Goal: Information Seeking & Learning: Learn about a topic

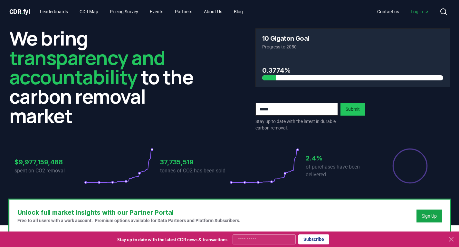
click at [191, 134] on div "We bring transparency and accountability to the carbon removal market 10 Gigato…" at bounding box center [229, 111] width 451 height 176
click at [212, 138] on div "$9,977,159,488 spent on CO2 removal 37,735,519 tonnes of CO2 has been sold 2.4%…" at bounding box center [229, 162] width 441 height 54
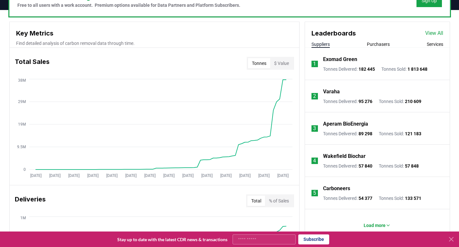
scroll to position [226, 0]
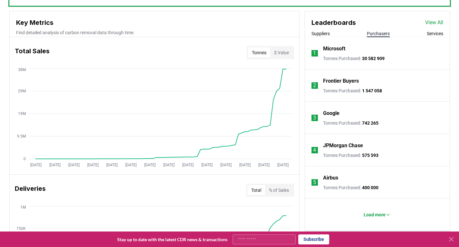
click at [379, 31] on button "Purchasers" at bounding box center [378, 33] width 23 height 6
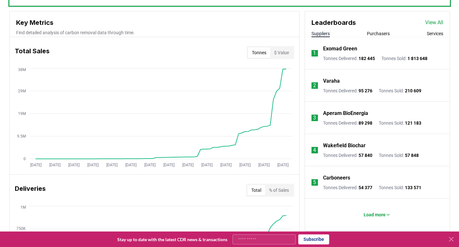
click at [320, 31] on button "Suppliers" at bounding box center [321, 33] width 18 height 6
click at [364, 215] on p "Load more" at bounding box center [375, 214] width 22 height 6
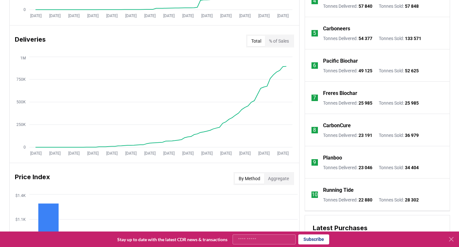
scroll to position [387, 0]
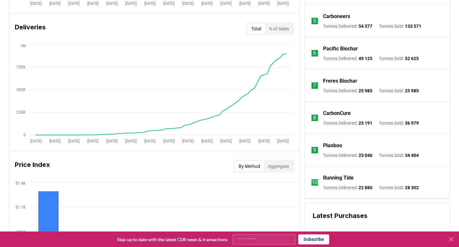
click at [408, 175] on div "Running Tide" at bounding box center [371, 178] width 96 height 8
click at [406, 173] on li "10 Running Tide Tonnes Delivered : 22 880 Tonnes Sold : 28 302" at bounding box center [377, 182] width 145 height 32
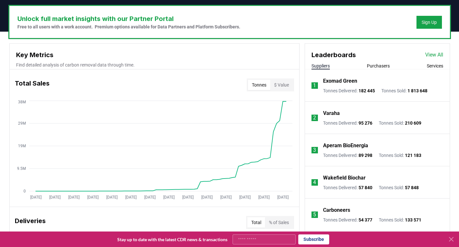
click at [375, 71] on li "1 Exomad Green Tonnes Delivered : 182 445 Tonnes Sold : 1 813 648" at bounding box center [377, 85] width 145 height 32
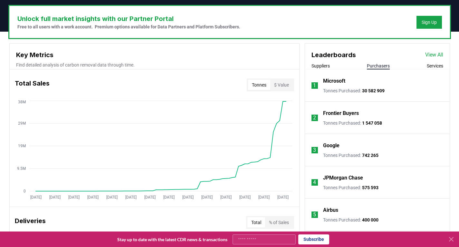
click at [375, 68] on button "Purchasers" at bounding box center [378, 66] width 23 height 6
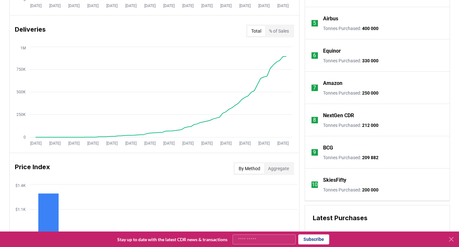
scroll to position [387, 0]
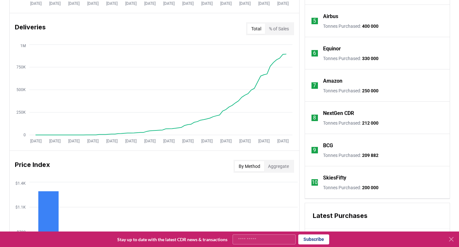
click at [407, 121] on li "8 NextGen CDR Tonnes Purchased : 212 000" at bounding box center [377, 118] width 145 height 32
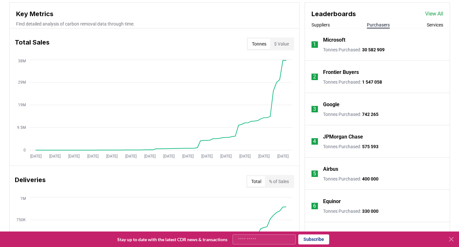
scroll to position [226, 0]
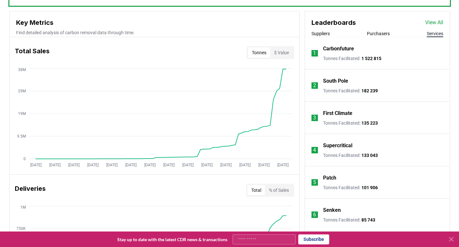
click at [430, 32] on button "Services" at bounding box center [435, 33] width 16 height 6
click at [400, 99] on li "2 South Pole Tonnes Facilitated : 182 239" at bounding box center [377, 85] width 145 height 32
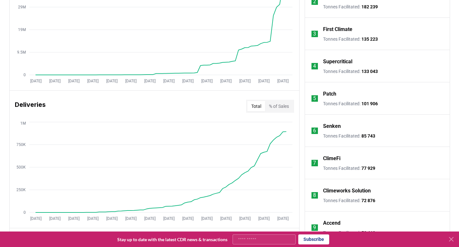
scroll to position [354, 0]
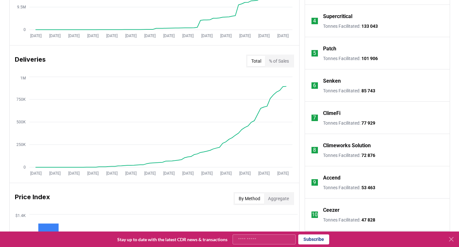
click at [400, 132] on li "7 ClimeFi Tonnes Facilitated : 77 929" at bounding box center [377, 118] width 145 height 32
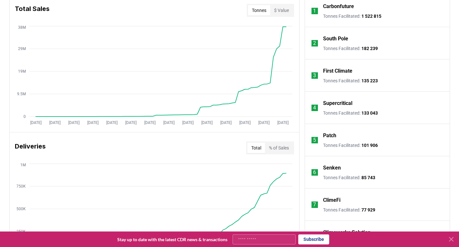
scroll to position [161, 0]
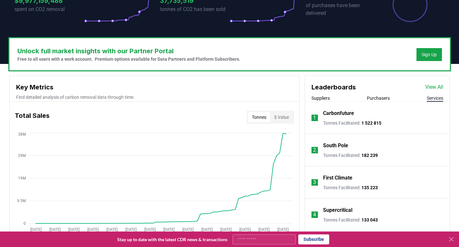
click at [380, 99] on button "Purchasers" at bounding box center [378, 98] width 23 height 6
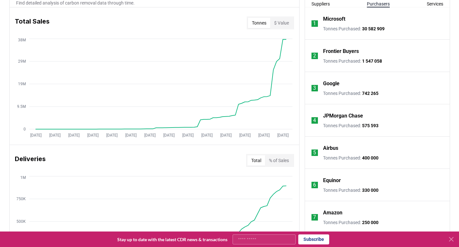
scroll to position [290, 0]
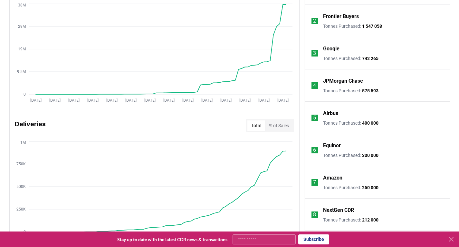
click at [416, 135] on li "6 Equinor Tonnes Purchased : 330 000" at bounding box center [377, 150] width 145 height 32
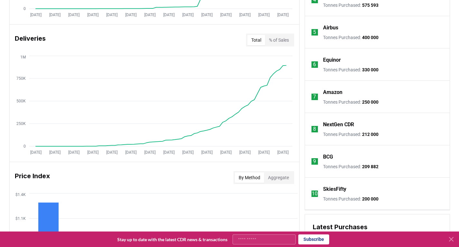
scroll to position [419, 0]
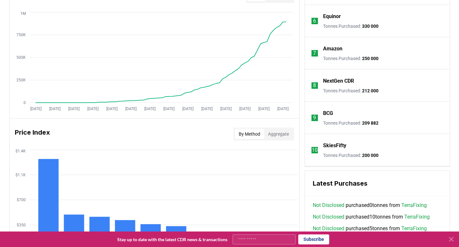
click at [415, 133] on li "9 BCG Tonnes Purchased : 209 882" at bounding box center [377, 118] width 145 height 32
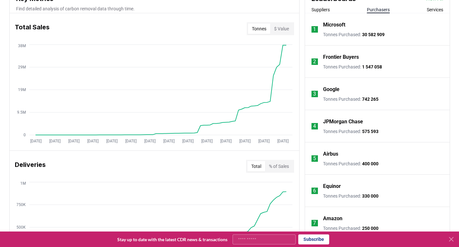
scroll to position [226, 0]
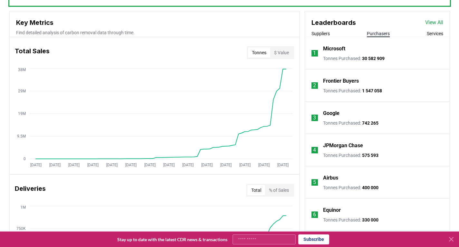
click at [355, 80] on p "Frontier Buyers" at bounding box center [341, 81] width 36 height 8
